Goal: Task Accomplishment & Management: Complete application form

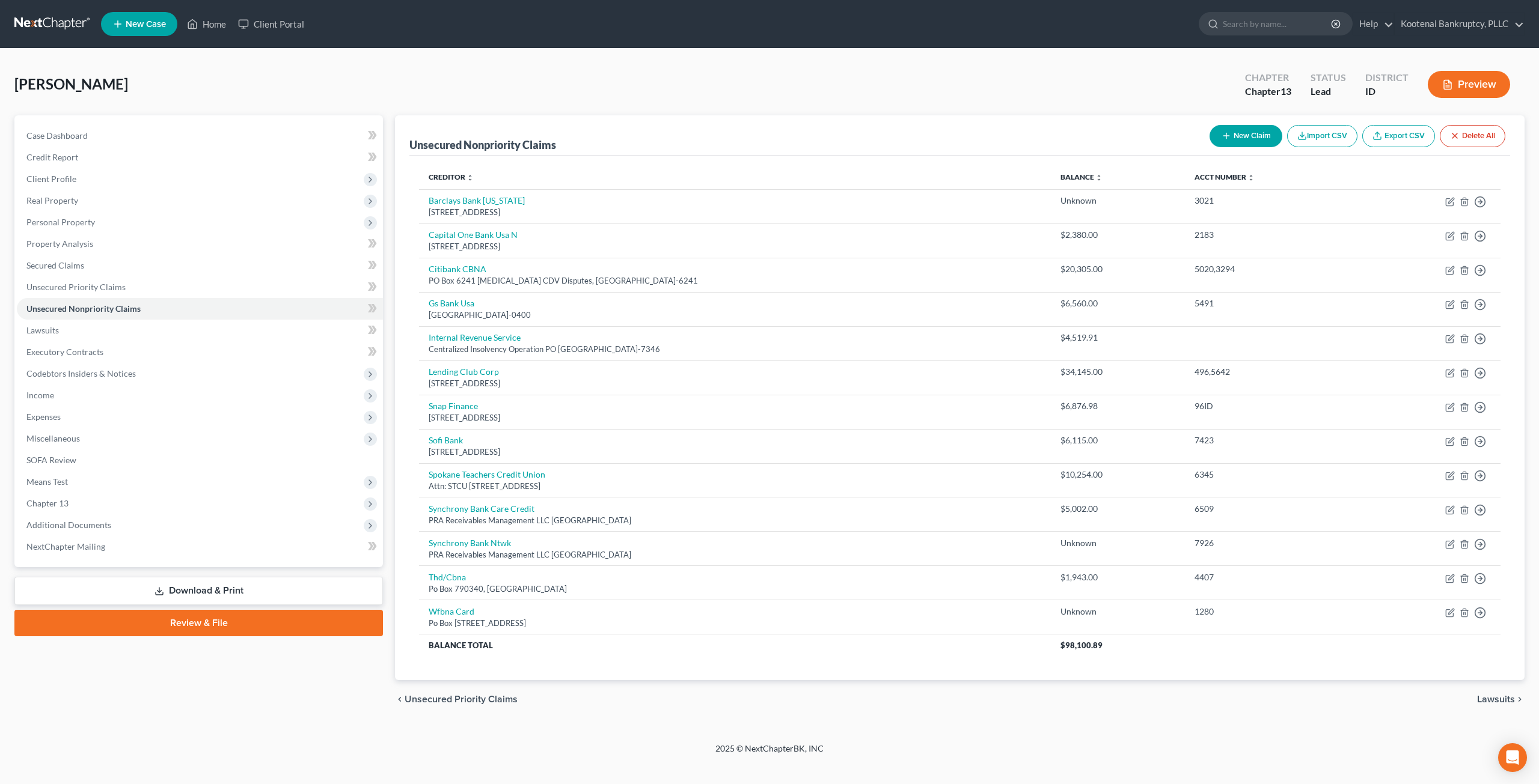
click at [42, 17] on link at bounding box center [53, 24] width 77 height 22
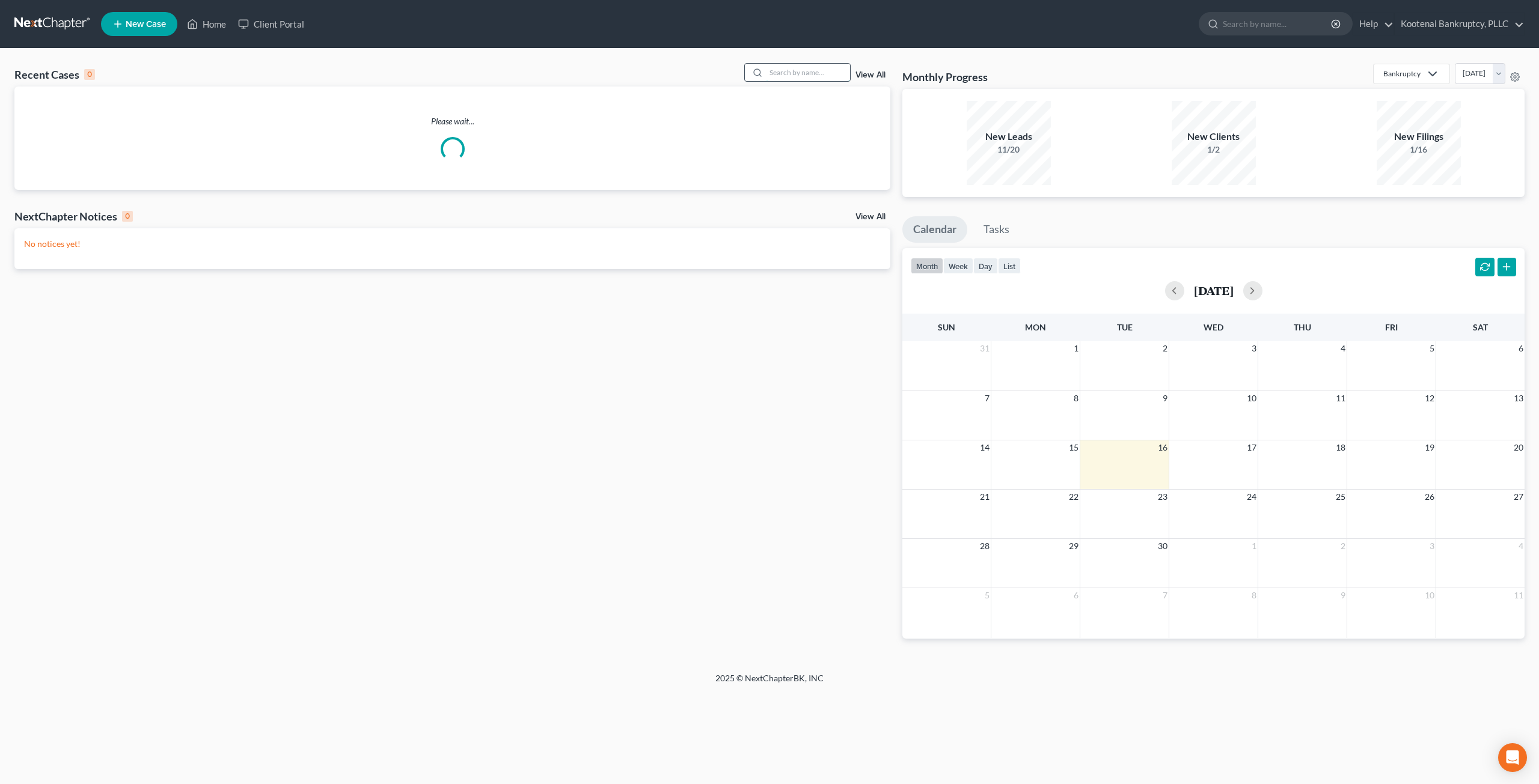
click at [790, 67] on input "search" at bounding box center [808, 72] width 84 height 17
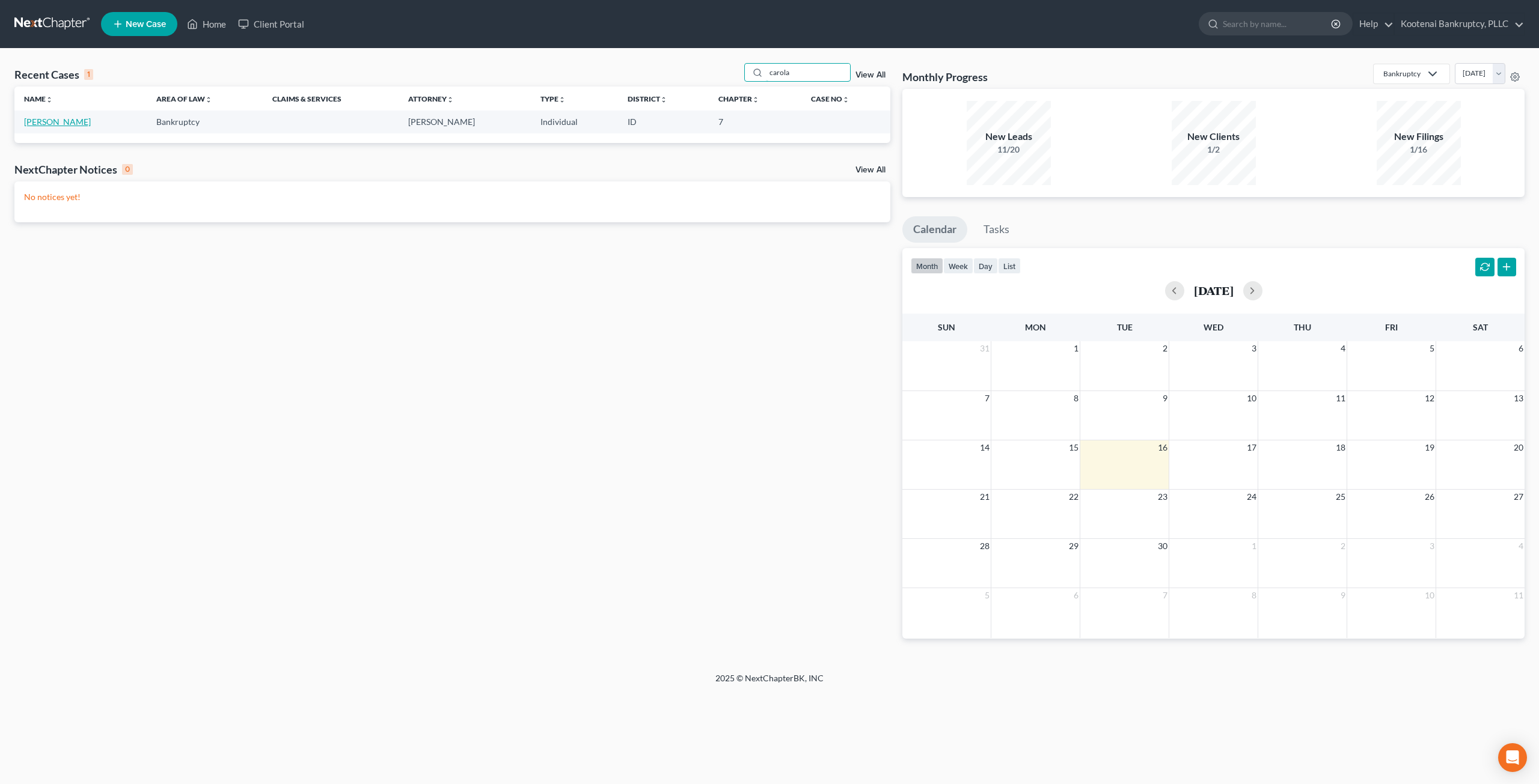
type input "carola"
click at [47, 122] on link "[PERSON_NAME]" at bounding box center [57, 122] width 67 height 11
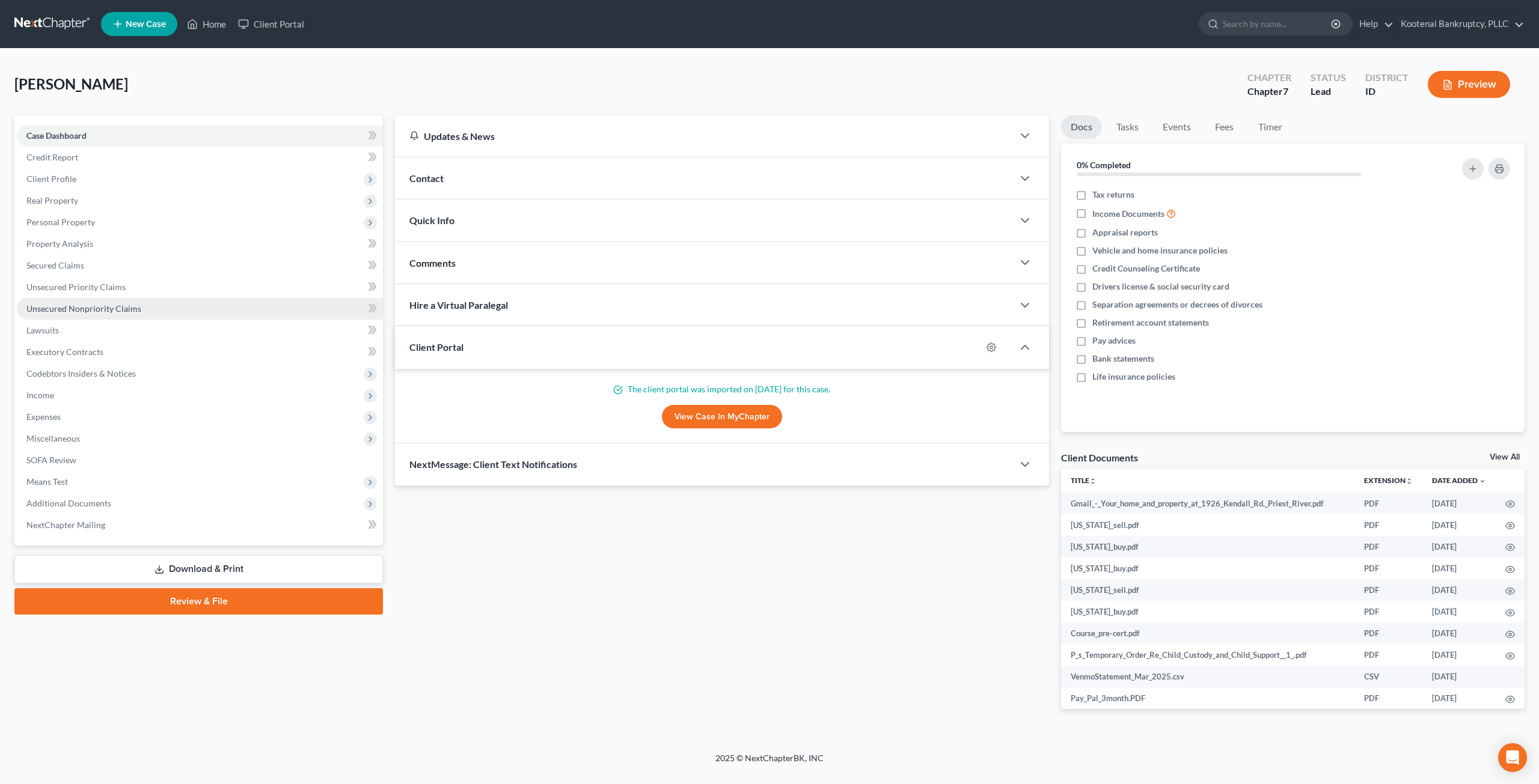
click at [140, 309] on link "Unsecured Nonpriority Claims" at bounding box center [200, 308] width 366 height 22
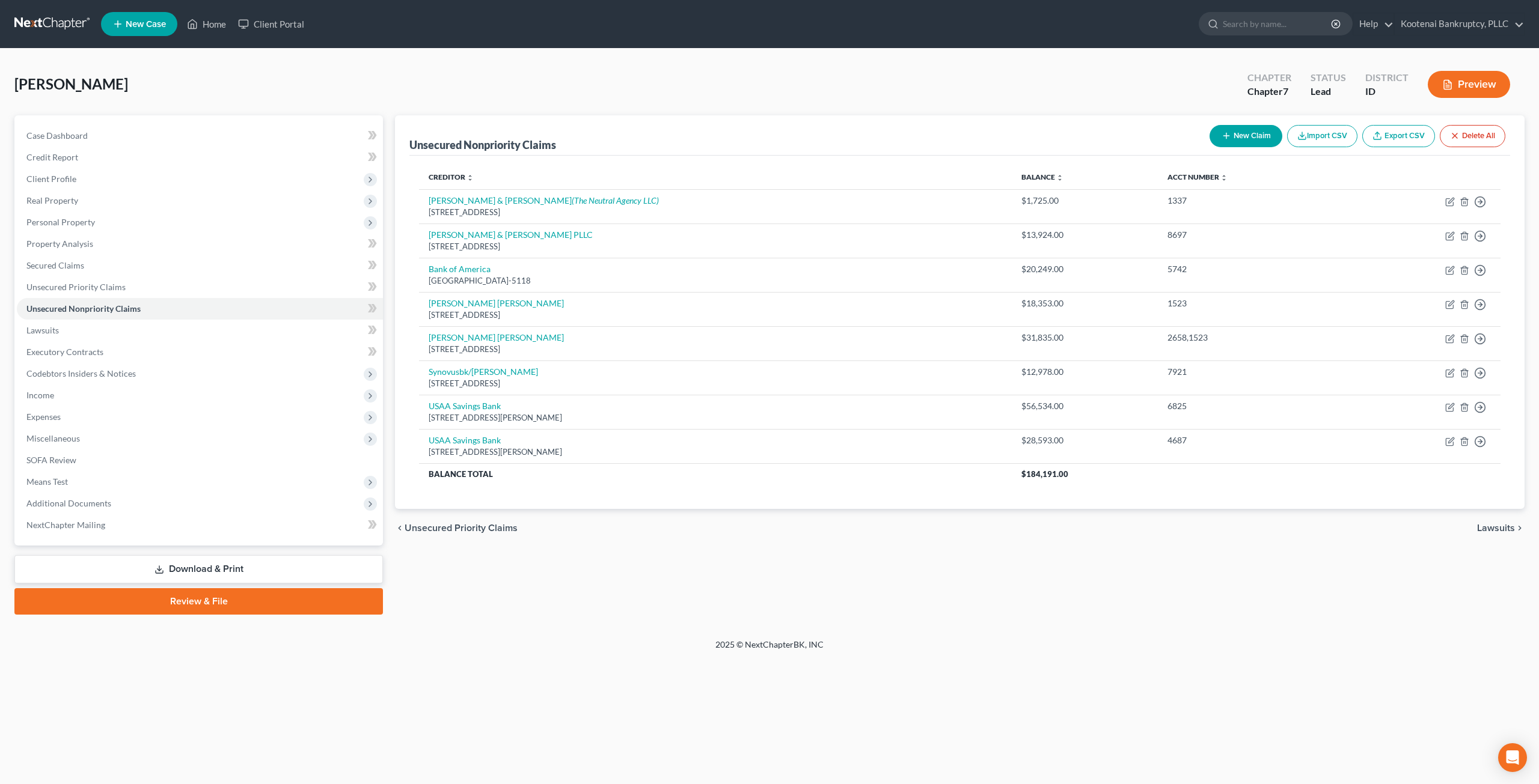
click at [899, 670] on div "Home New Case Client Portal Kootenai Bankruptcy, PLLC [PERSON_NAME][EMAIL_ADDRE…" at bounding box center [769, 392] width 1539 height 784
click at [143, 291] on link "Unsecured Priority Claims" at bounding box center [200, 287] width 366 height 22
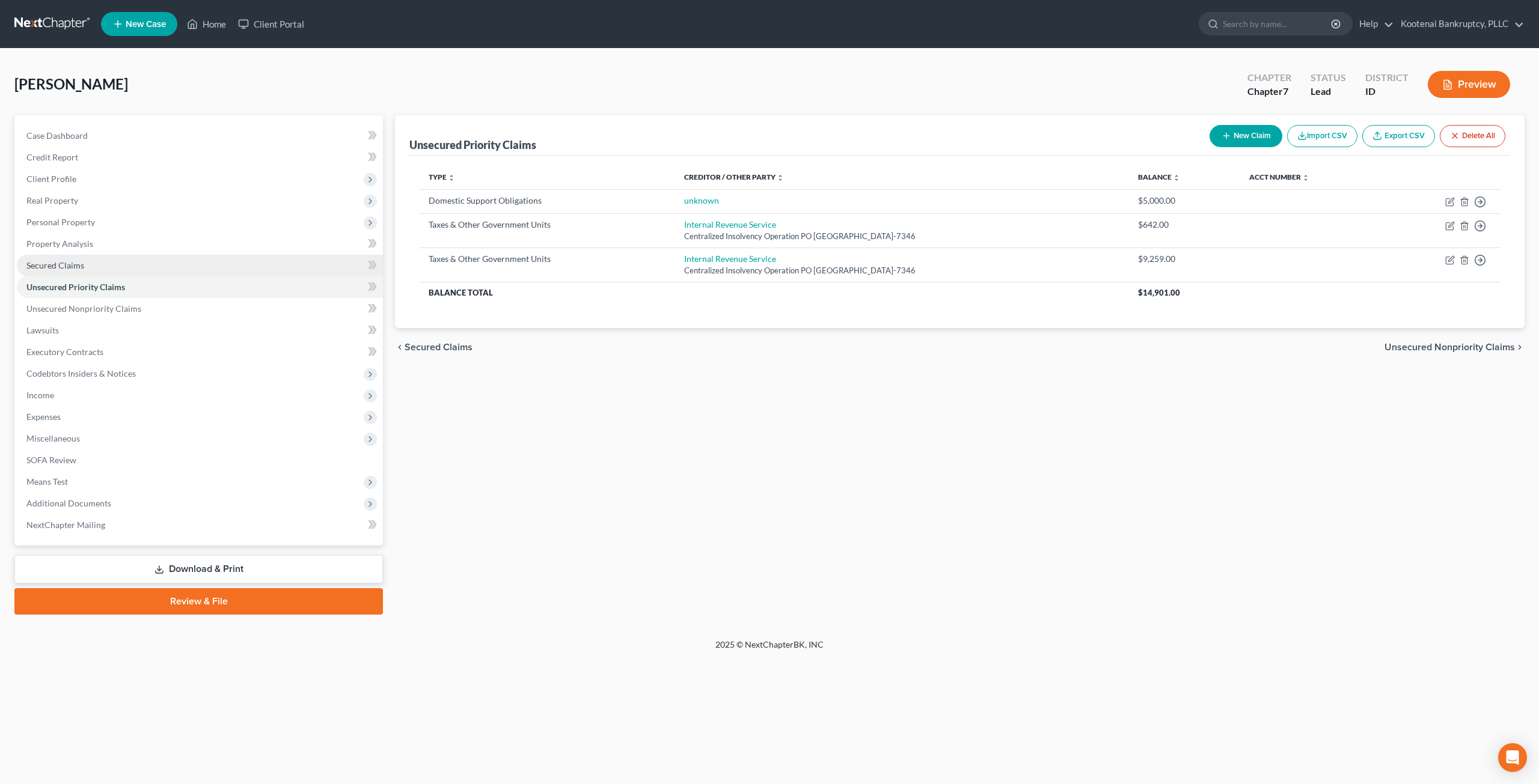
click at [120, 263] on link "Secured Claims" at bounding box center [200, 266] width 366 height 22
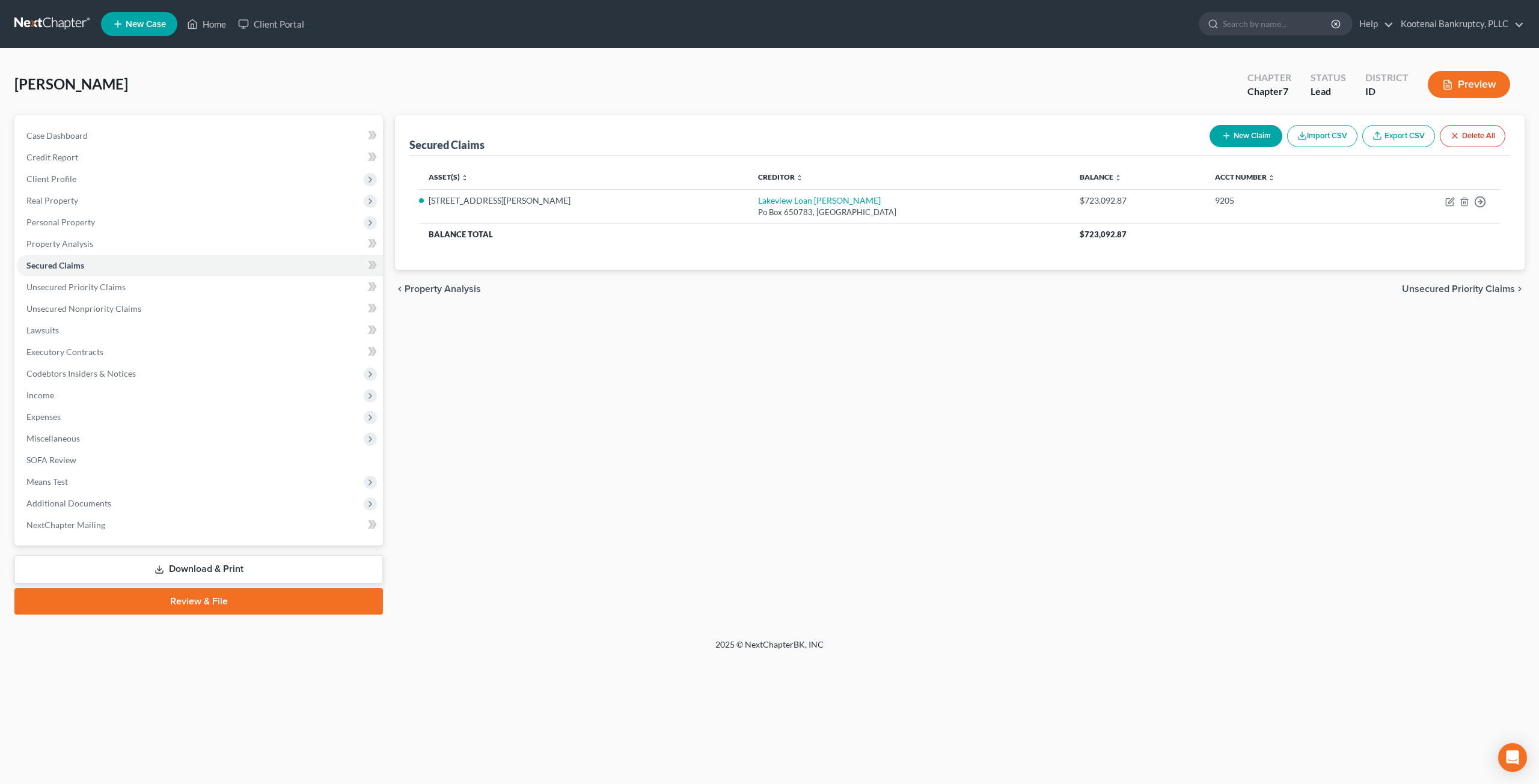
click at [576, 470] on div "Secured Claims New Claim Import CSV Export CSV Delete All Asset(s) expand_more …" at bounding box center [960, 365] width 1142 height 499
click at [758, 197] on link "Lakeview Loan [PERSON_NAME]" at bounding box center [819, 200] width 123 height 11
select select "45"
select select "0"
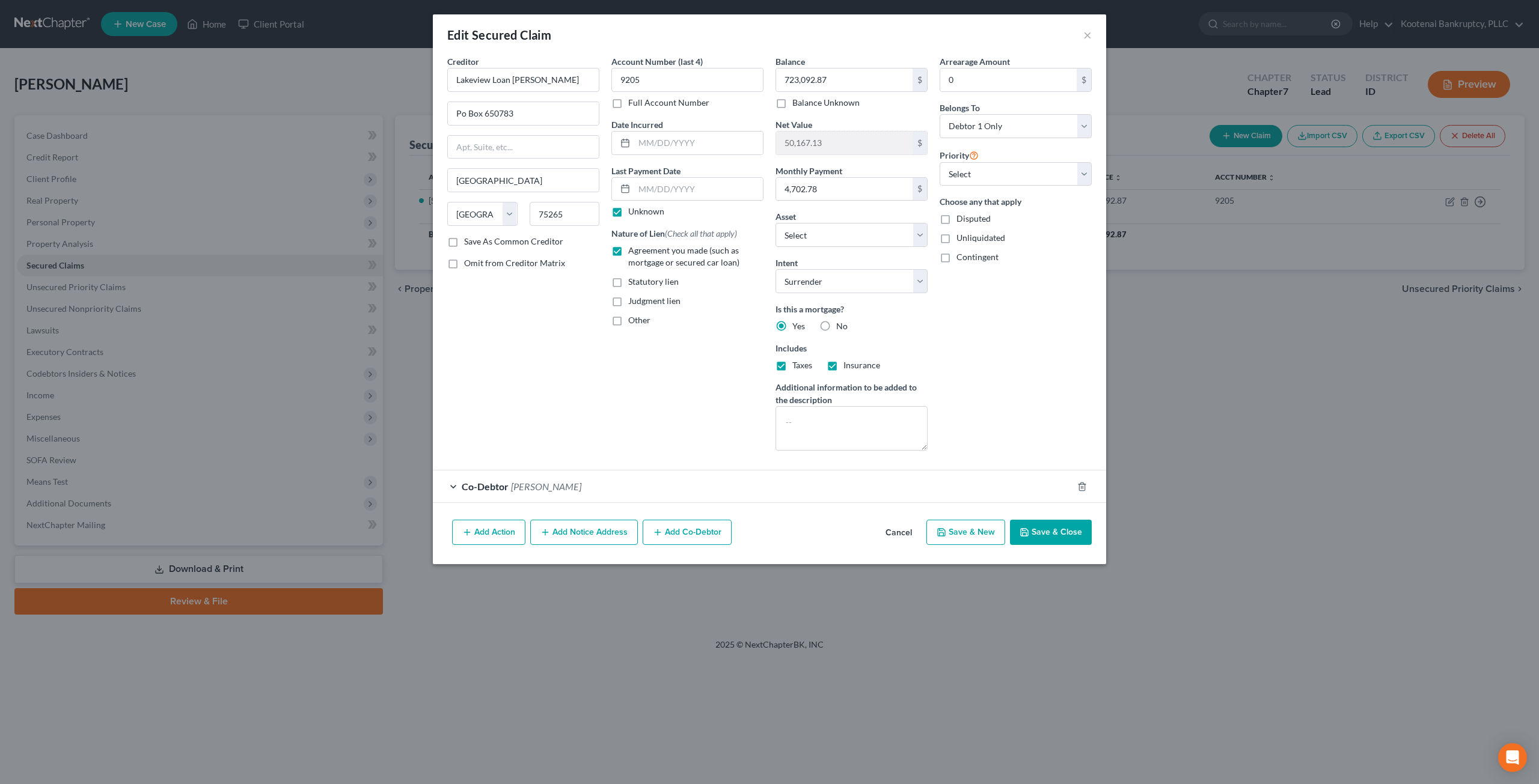
click at [911, 532] on button "Cancel" at bounding box center [898, 533] width 45 height 24
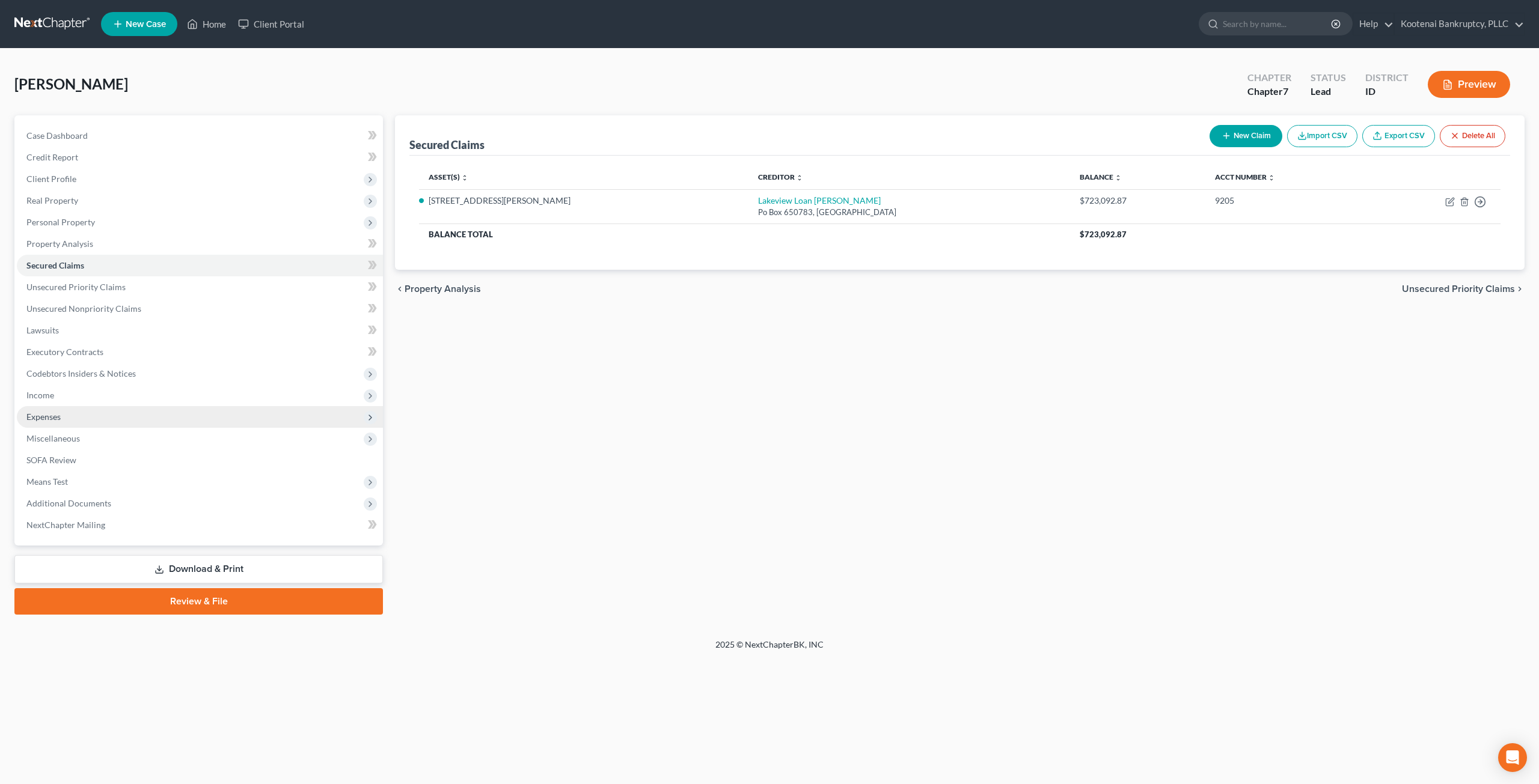
click at [161, 418] on span "Expenses" at bounding box center [200, 417] width 366 height 22
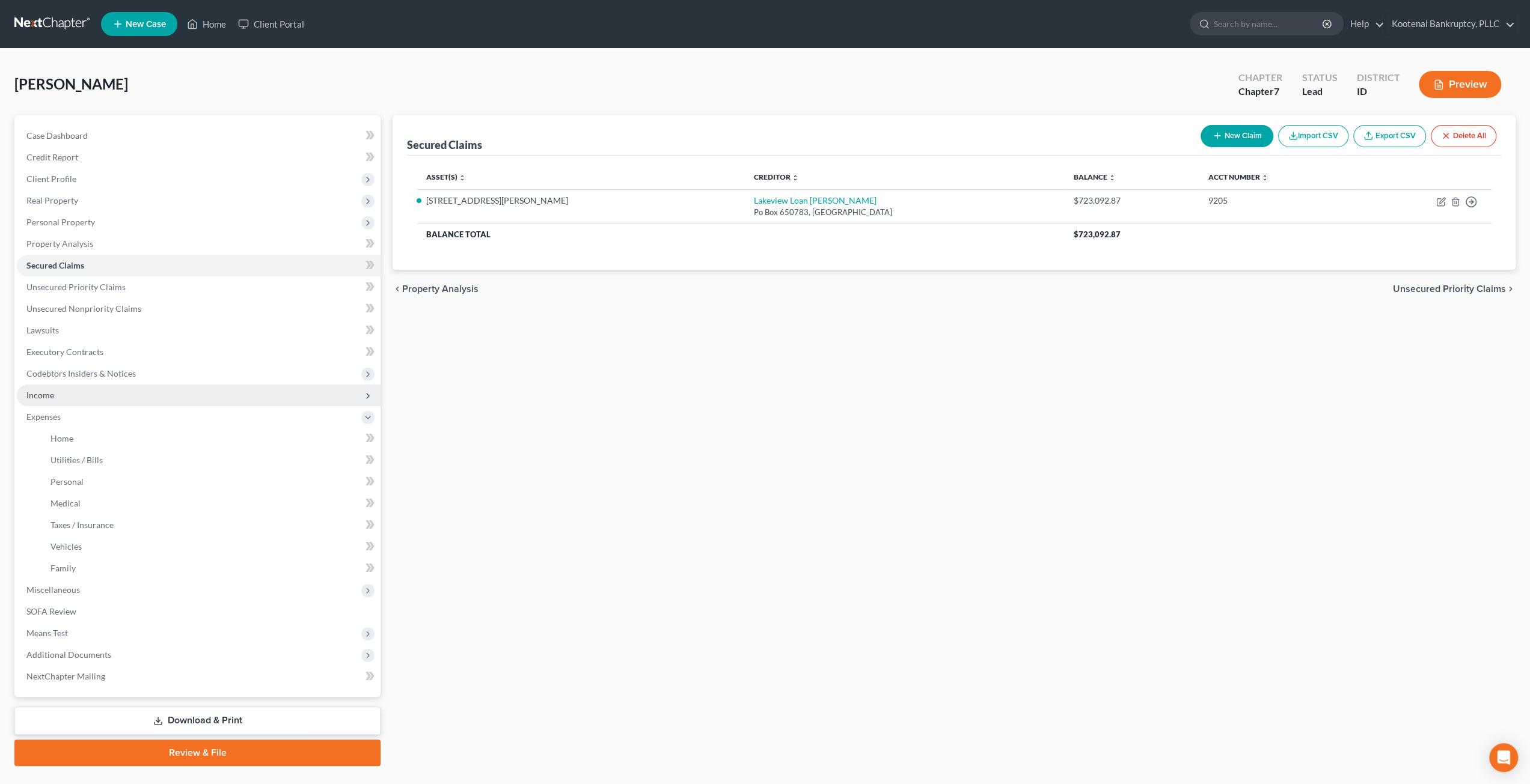
click at [133, 387] on span "Income" at bounding box center [199, 395] width 364 height 22
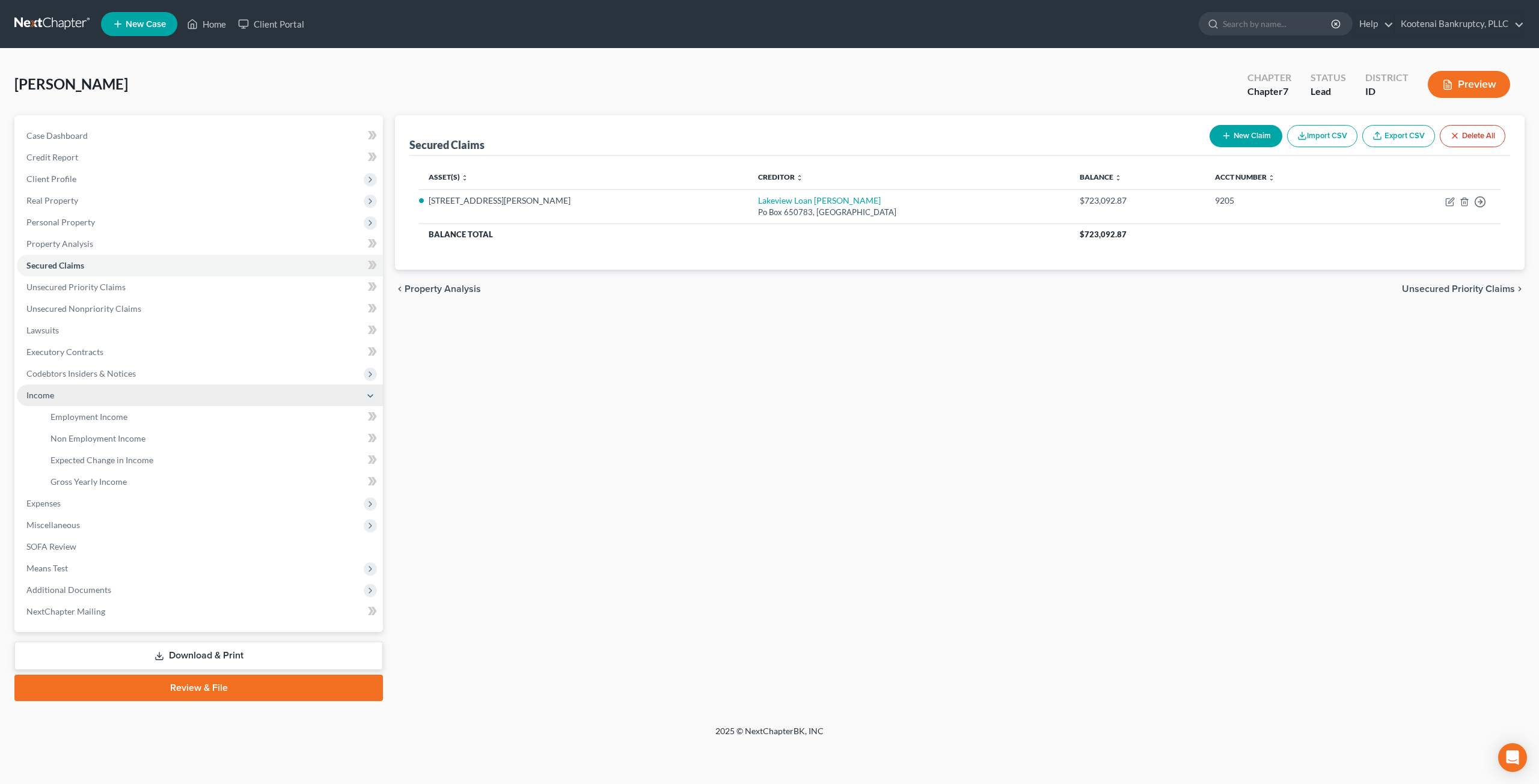
click at [132, 405] on span "Income" at bounding box center [200, 395] width 366 height 22
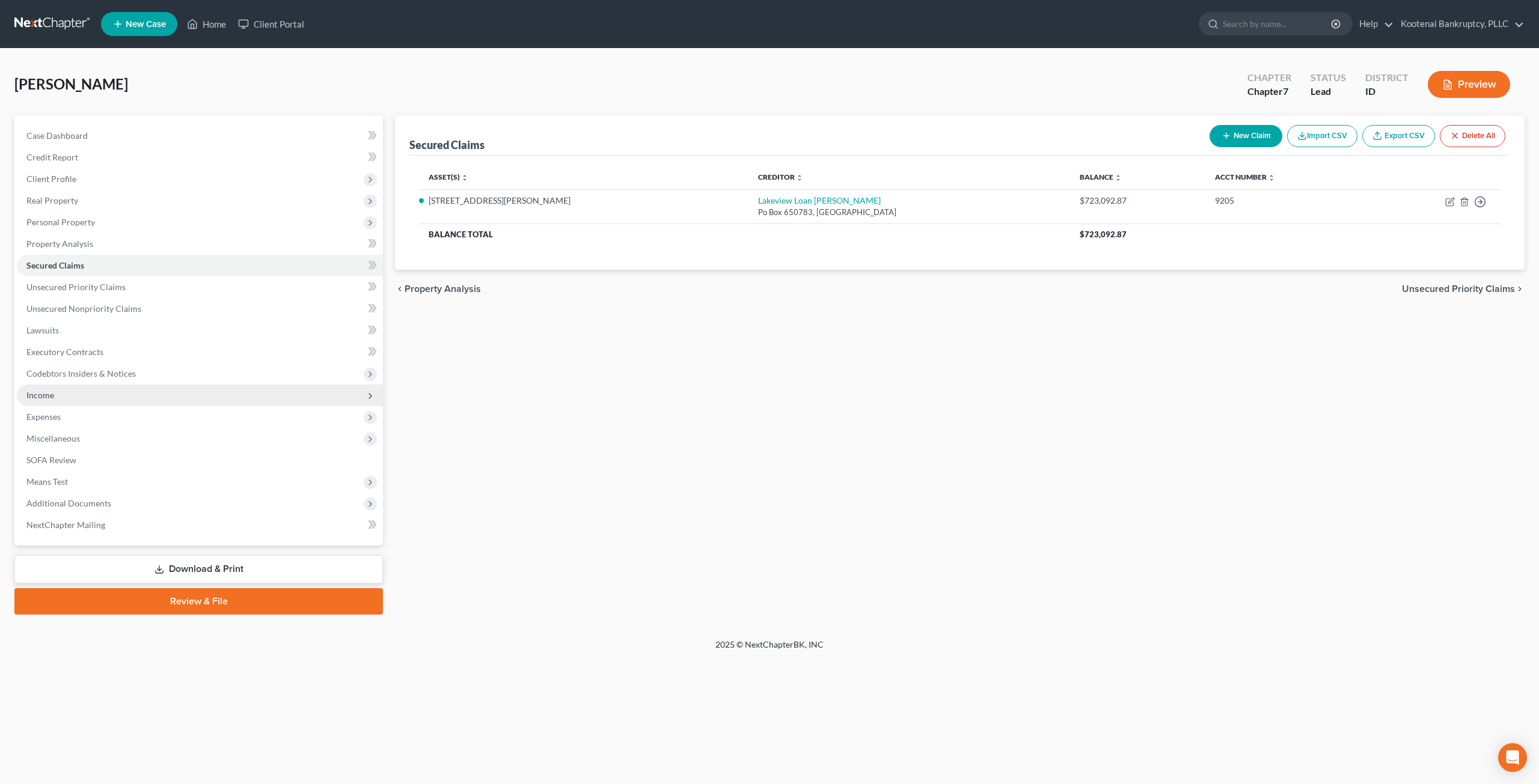
click at [132, 405] on span "Income" at bounding box center [200, 395] width 366 height 22
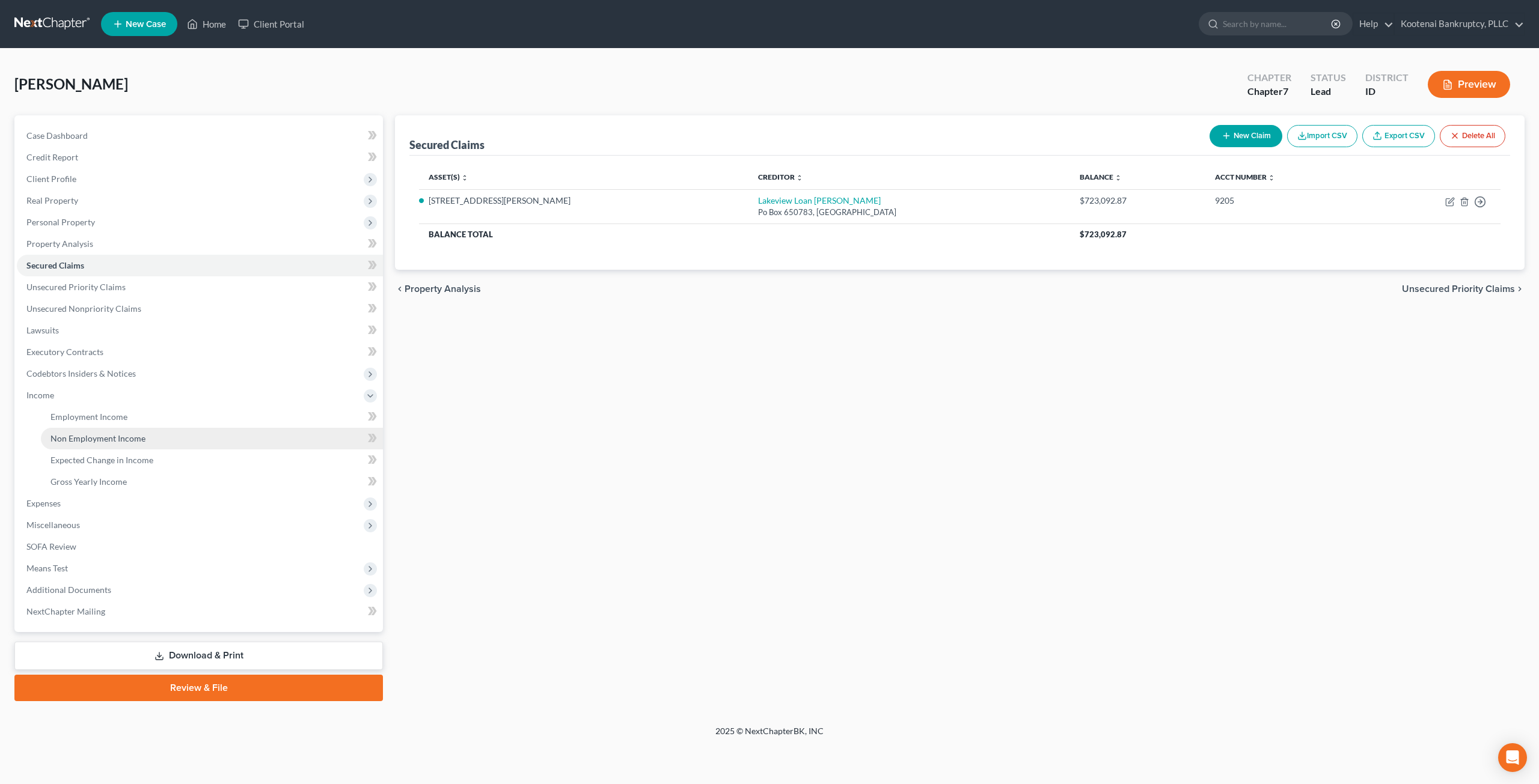
click at [129, 430] on link "Non Employment Income" at bounding box center [212, 438] width 342 height 22
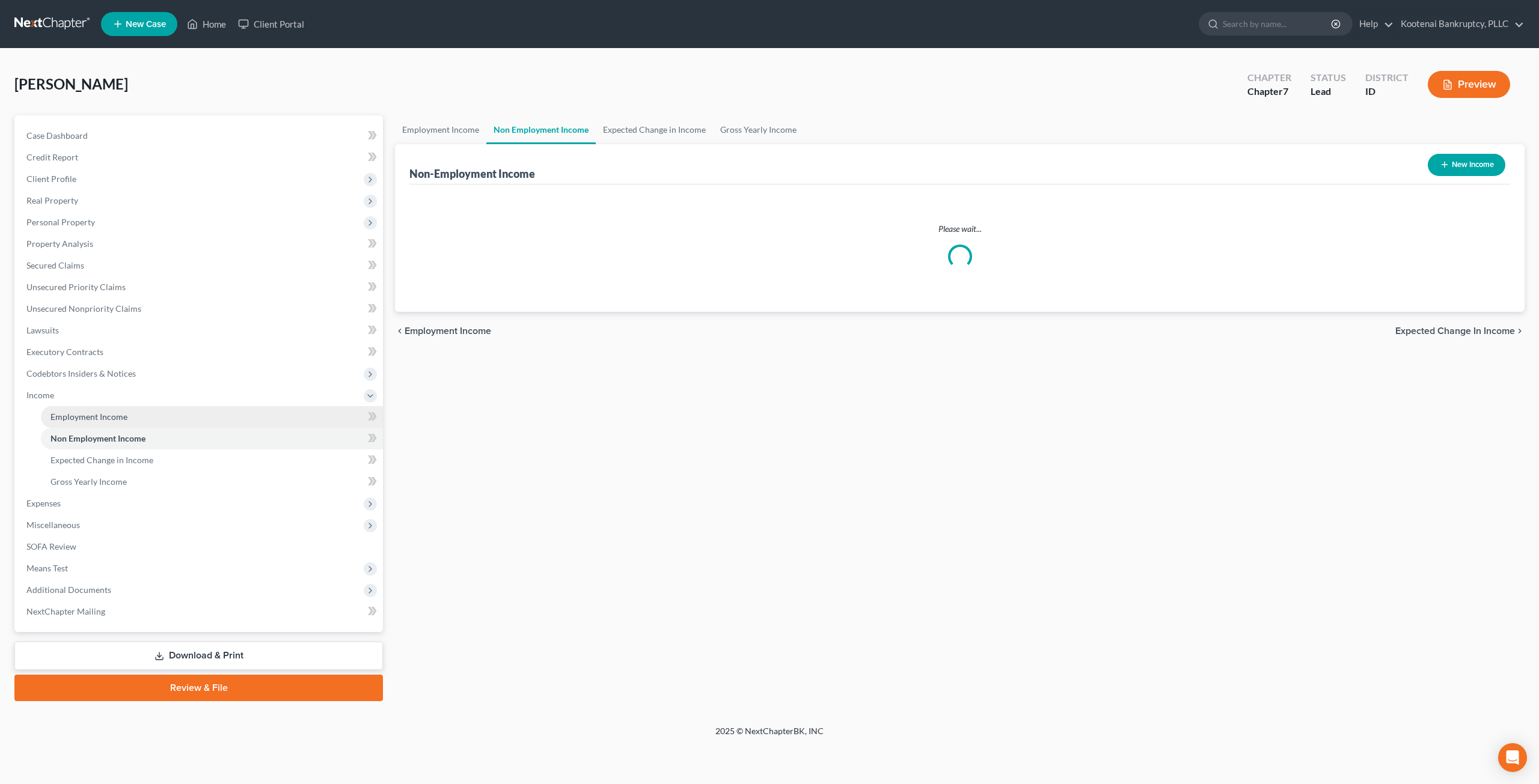
click at [132, 416] on link "Employment Income" at bounding box center [212, 417] width 342 height 22
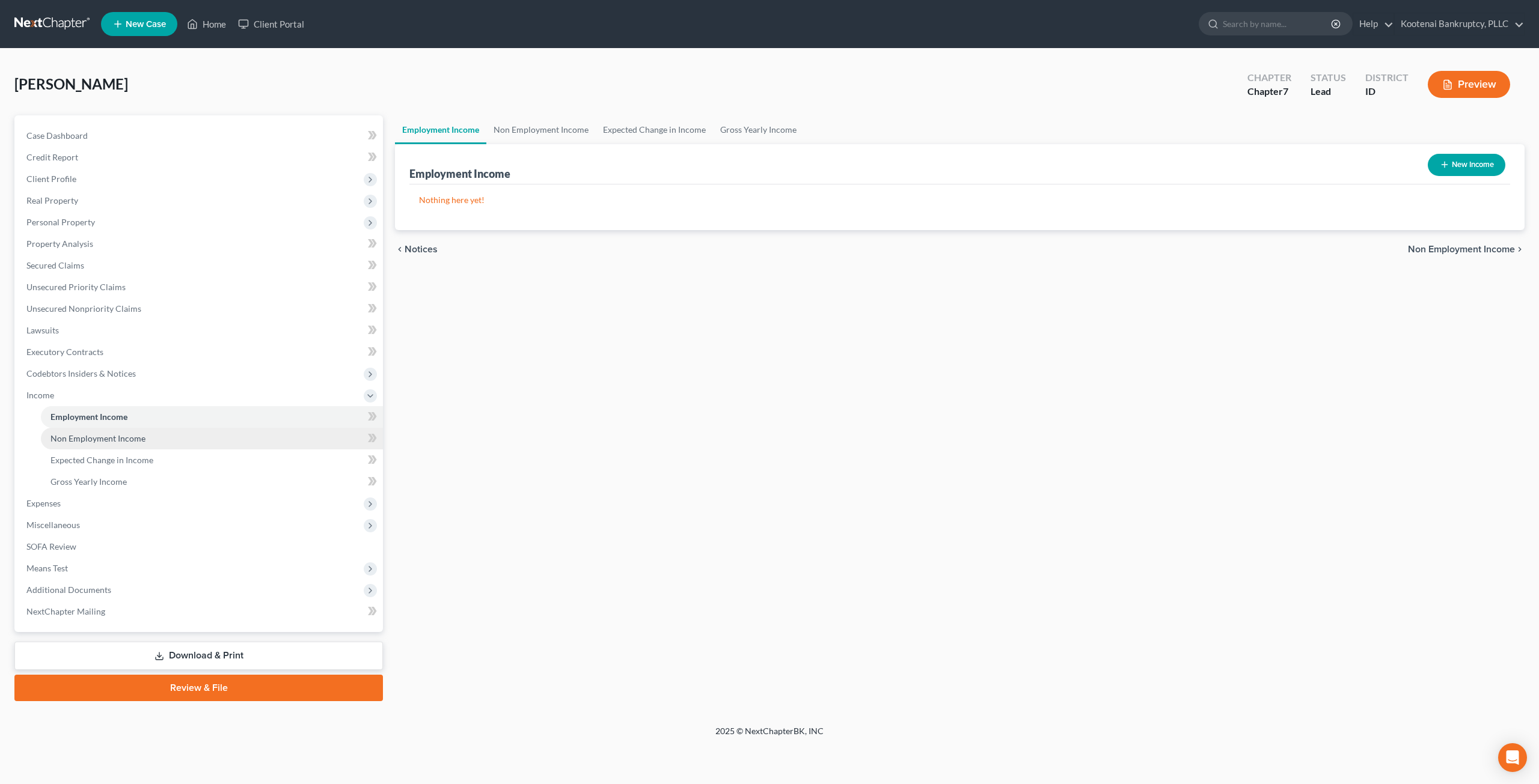
click at [140, 434] on span "Non Employment Income" at bounding box center [98, 439] width 95 height 11
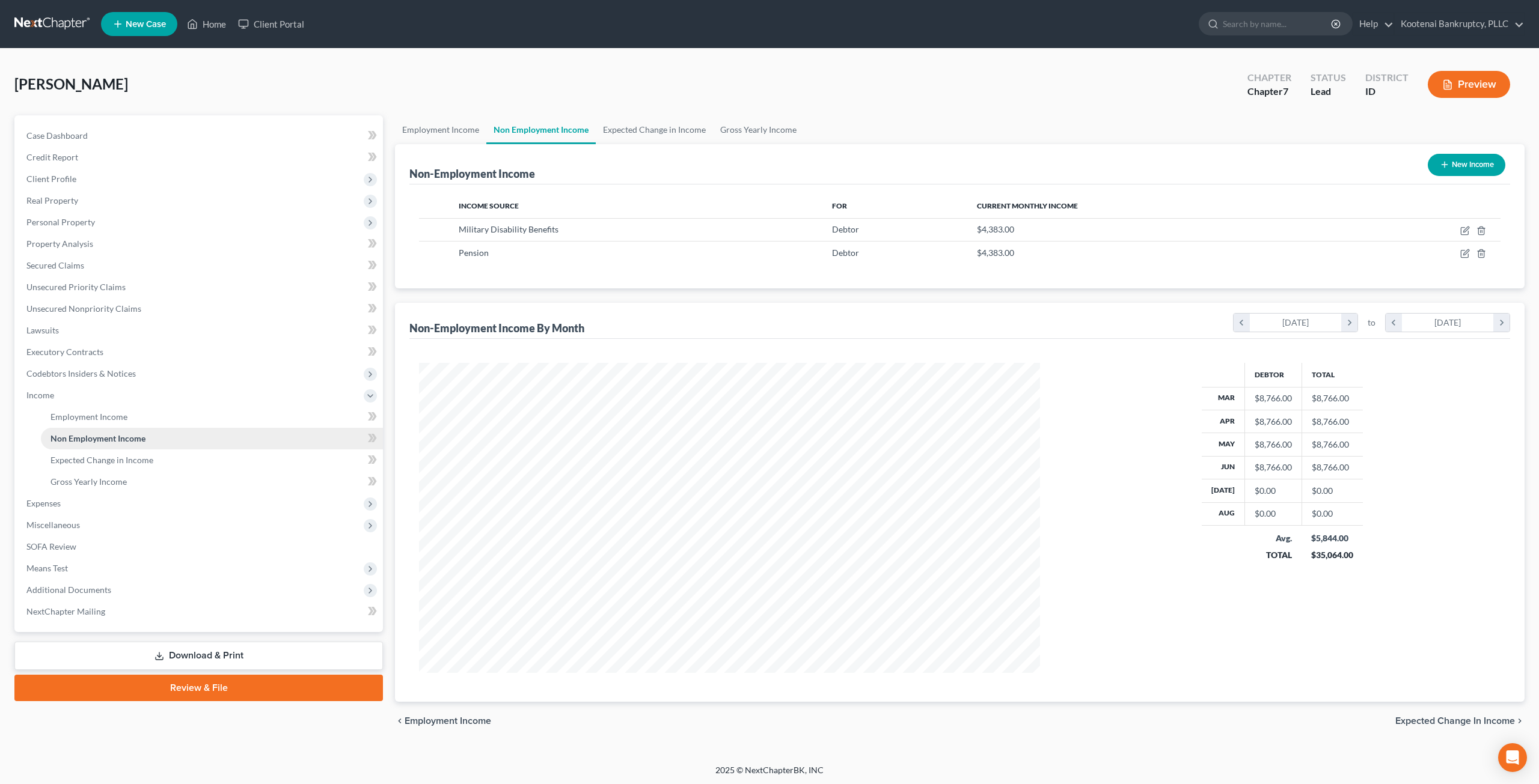
scroll to position [310, 645]
click at [1468, 256] on icon "button" at bounding box center [1465, 254] width 10 height 10
select select "2"
select select "0"
